Goal: Navigation & Orientation: Find specific page/section

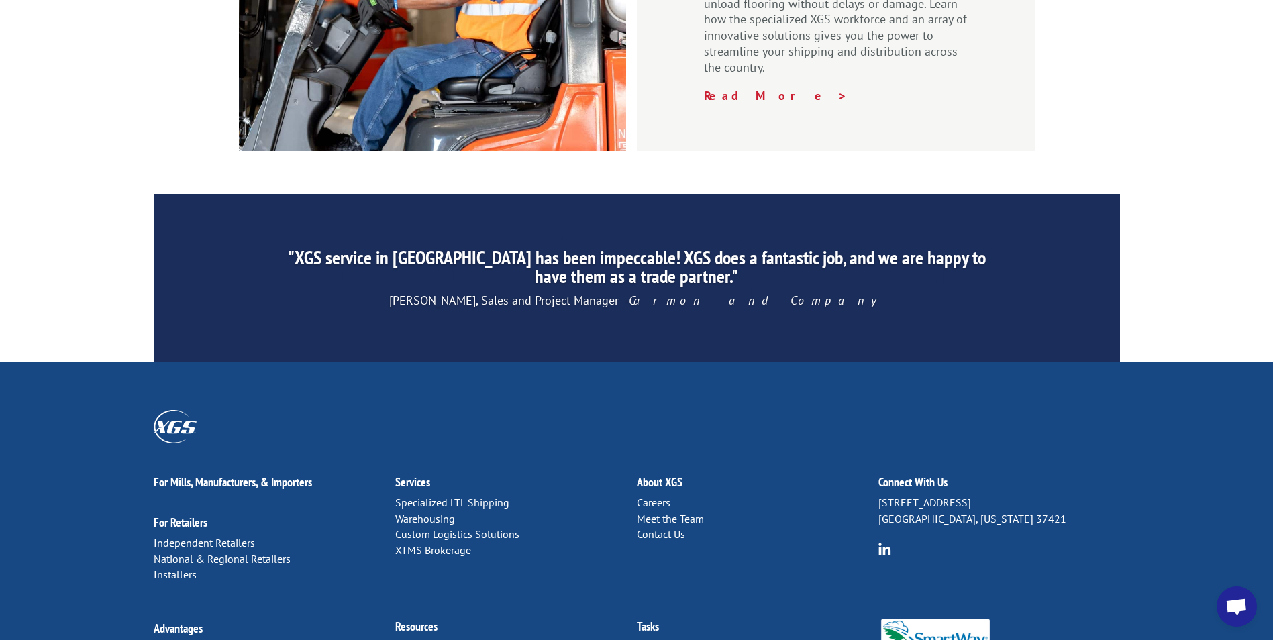
scroll to position [2016, 0]
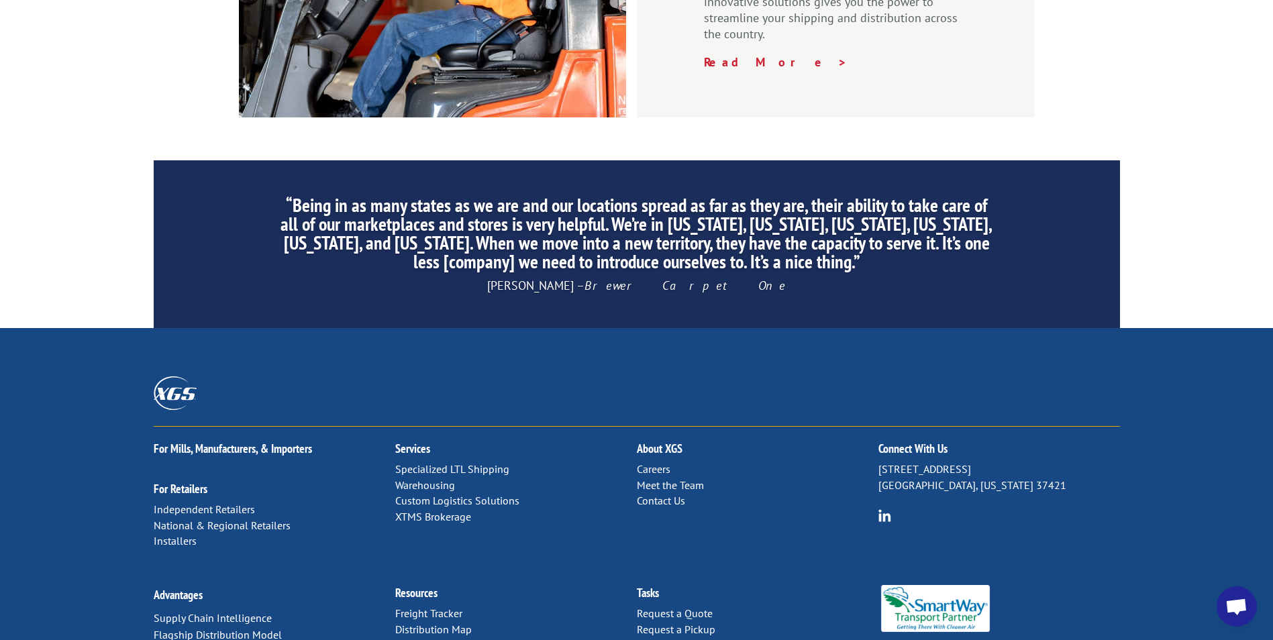
click at [452, 623] on link "Distribution Map" at bounding box center [433, 629] width 77 height 13
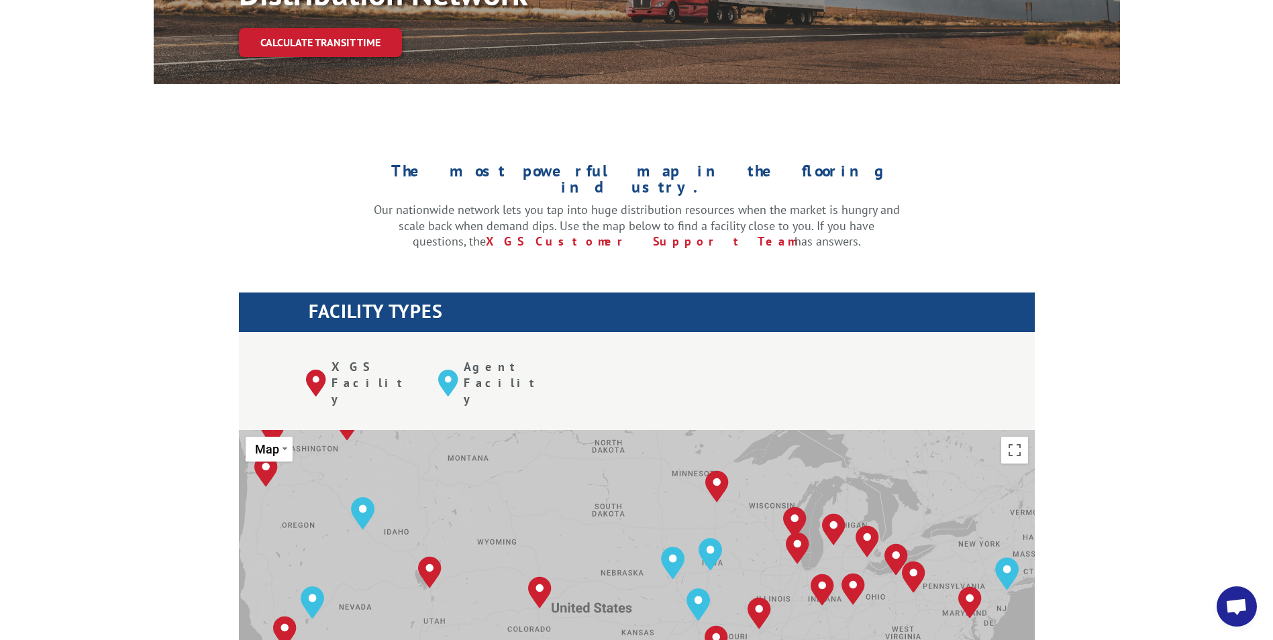
scroll to position [268, 0]
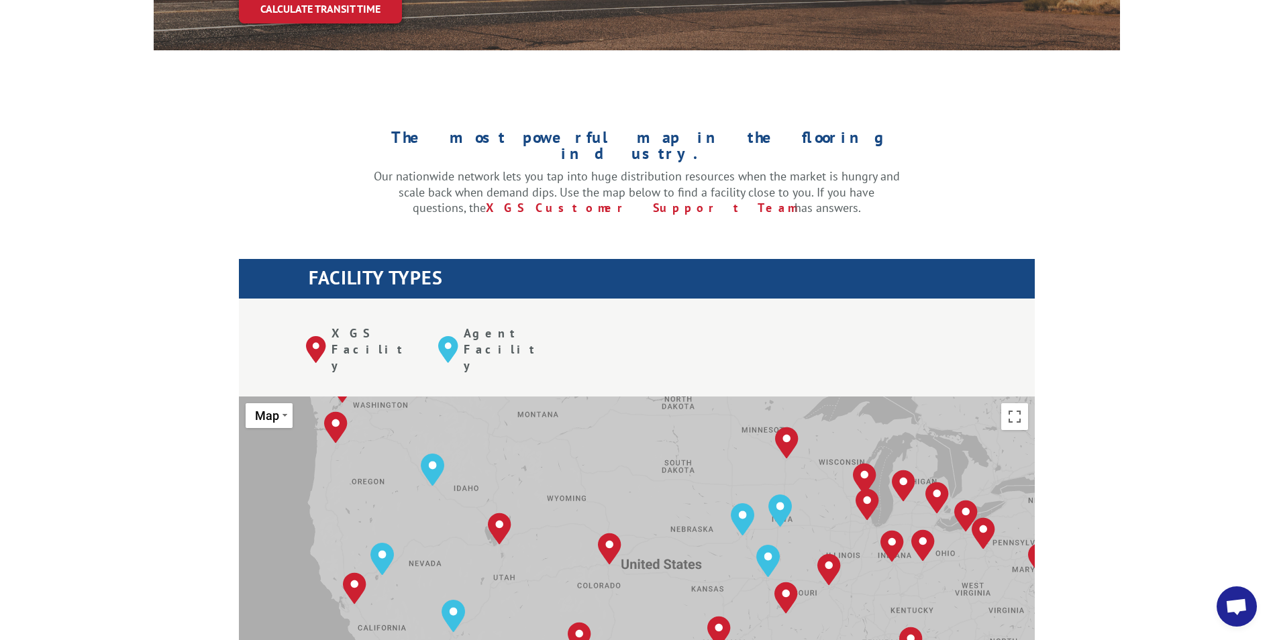
drag, startPoint x: 368, startPoint y: 513, endPoint x: 395, endPoint y: 330, distance: 185.2
click at [395, 397] on div "[GEOGRAPHIC_DATA], [GEOGRAPHIC_DATA] [GEOGRAPHIC_DATA], [GEOGRAPHIC_DATA] [GEOG…" at bounding box center [637, 618] width 796 height 442
